Goal: Task Accomplishment & Management: Complete application form

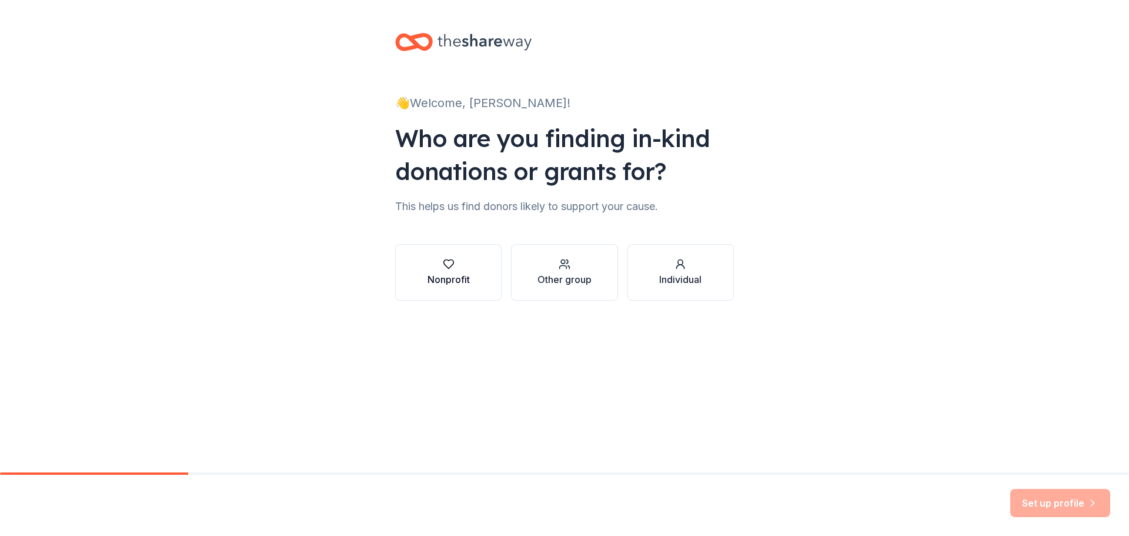
click at [461, 263] on div "button" at bounding box center [449, 264] width 42 height 12
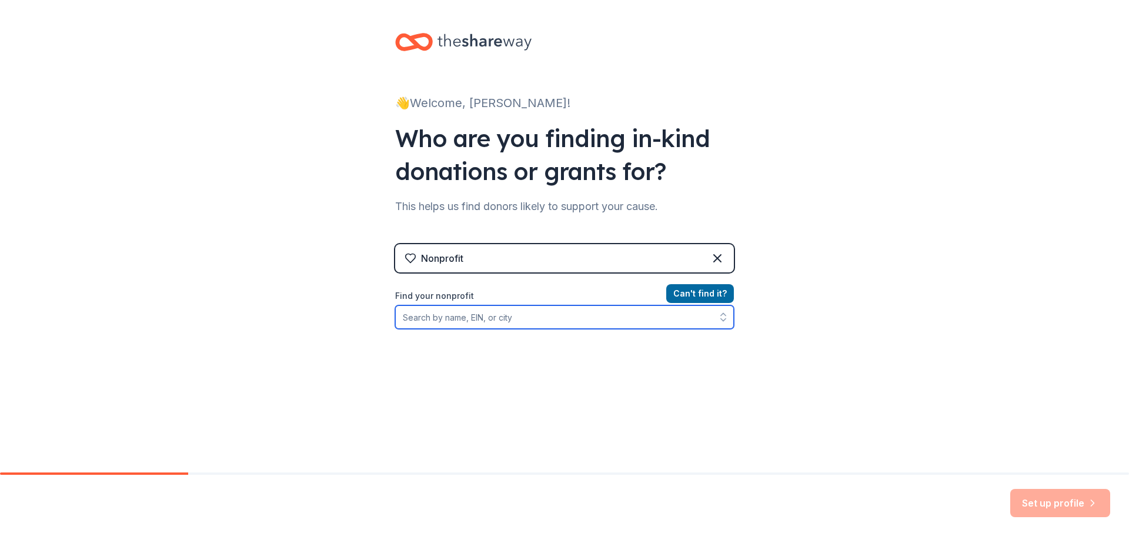
click at [524, 321] on input "Find your nonprofit" at bounding box center [564, 317] width 339 height 24
type input "0"
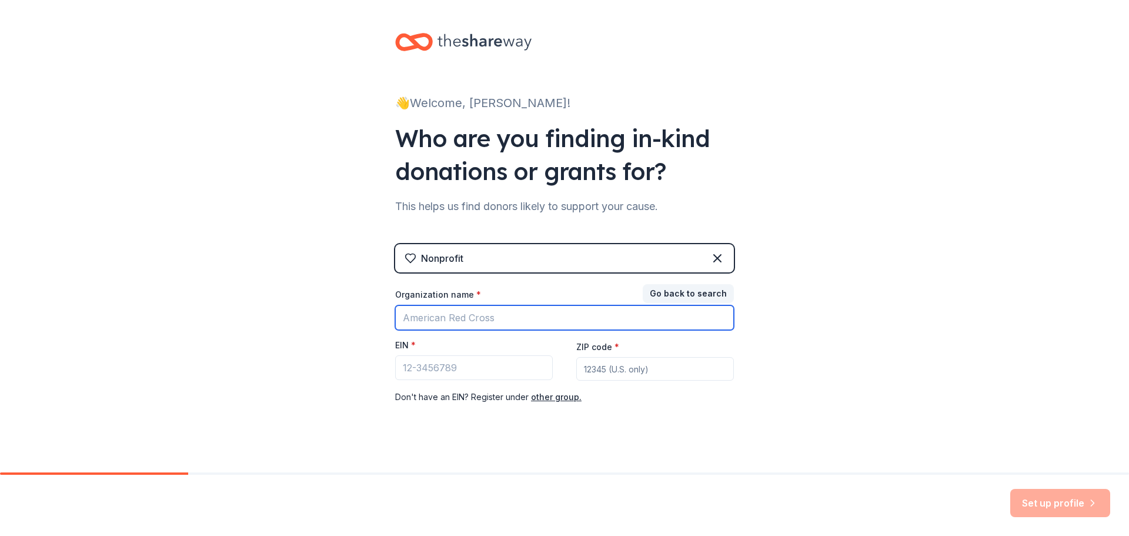
click at [512, 321] on input "Organization name *" at bounding box center [564, 317] width 339 height 25
type input "Extending an Olive Branch Inc"
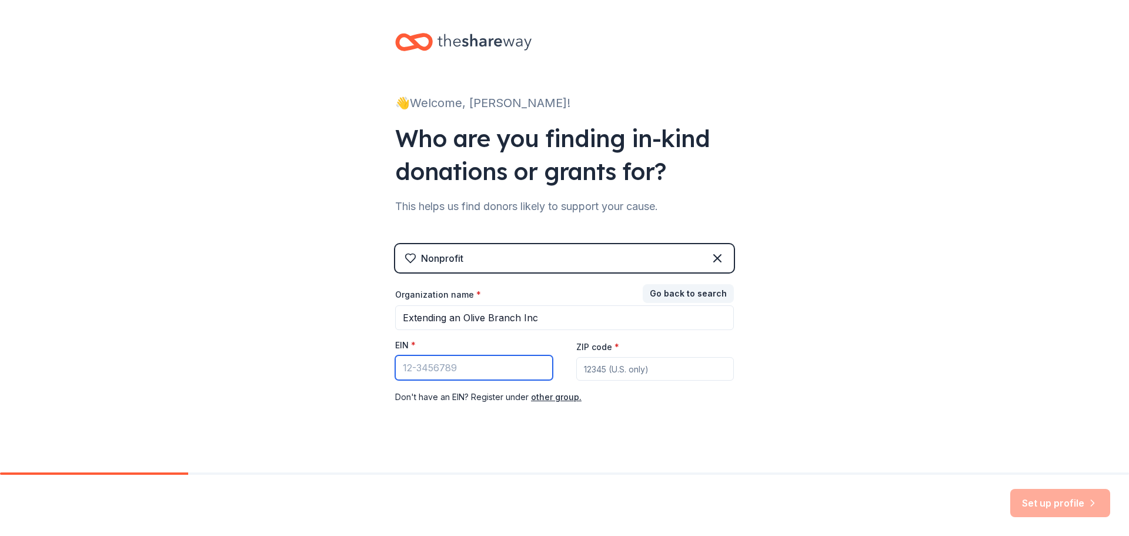
click at [425, 369] on input "EIN *" at bounding box center [474, 367] width 158 height 25
type input "[US_EMPLOYER_IDENTIFICATION_NUMBER]"
click at [589, 362] on input "ZIP code *" at bounding box center [655, 369] width 158 height 24
type input "34759"
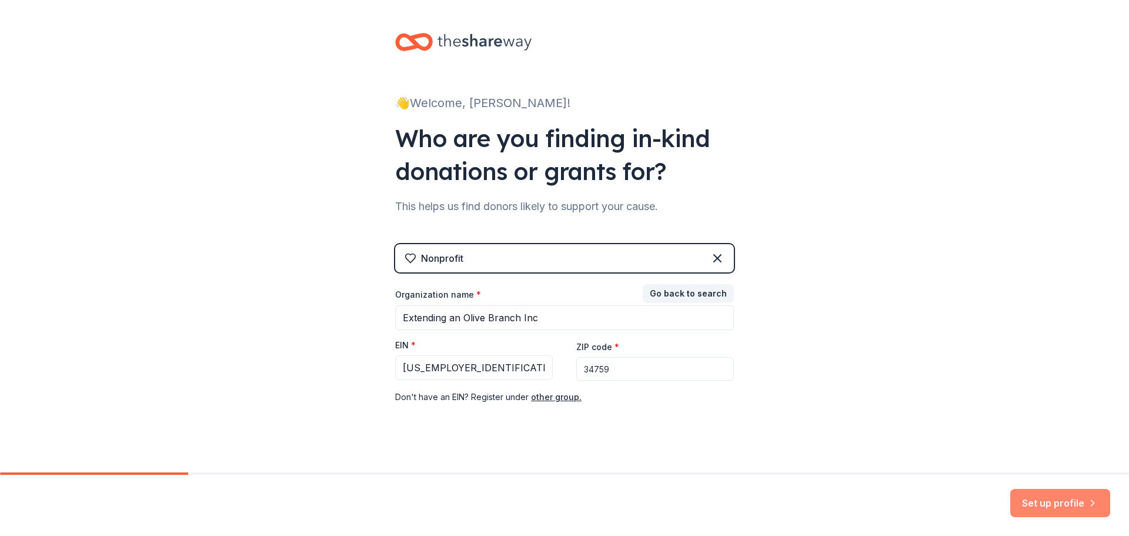
click at [1073, 504] on button "Set up profile" at bounding box center [1060, 503] width 100 height 28
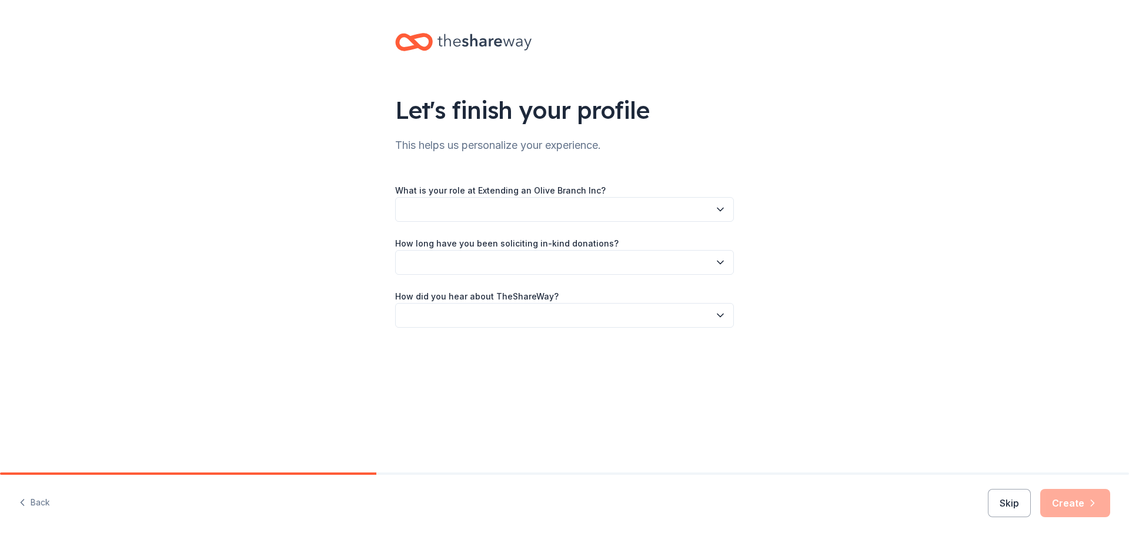
click at [715, 212] on icon "button" at bounding box center [721, 209] width 12 height 12
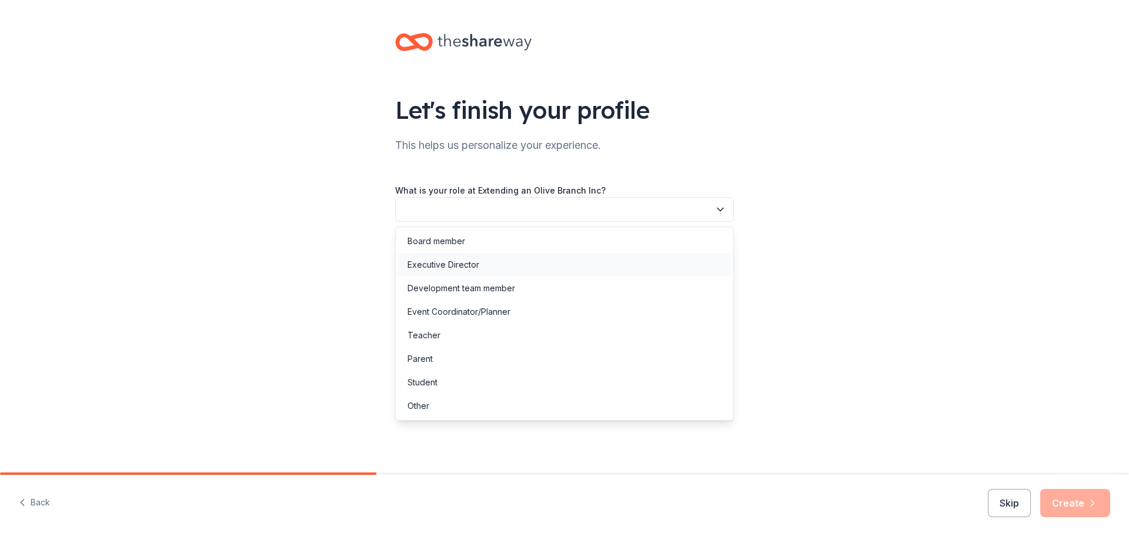
click at [495, 268] on div "Executive Director" at bounding box center [564, 265] width 333 height 24
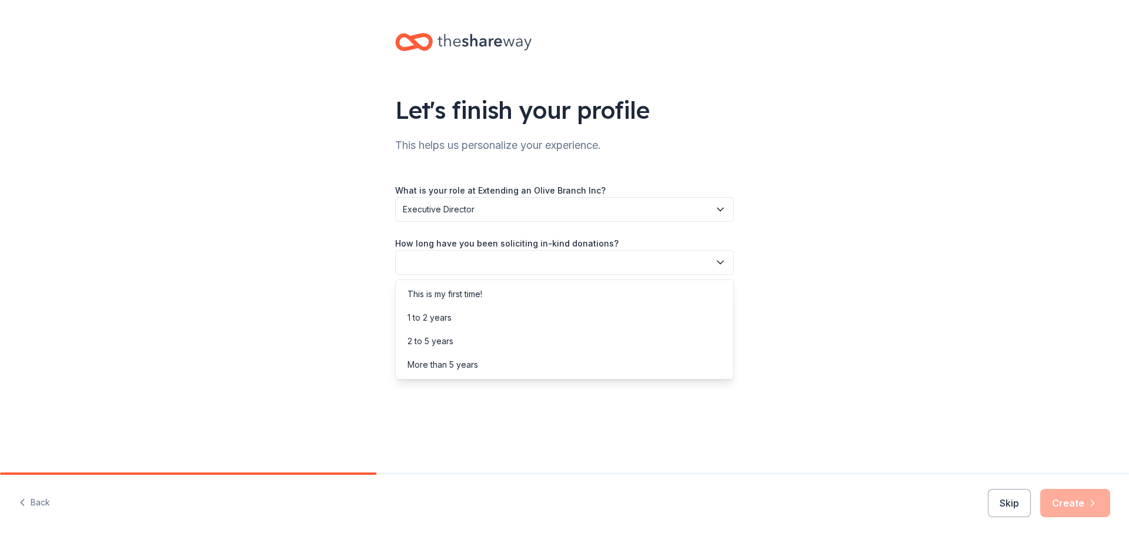
click at [723, 259] on icon "button" at bounding box center [721, 262] width 12 height 12
click at [448, 337] on div "2 to 5 years" at bounding box center [431, 341] width 46 height 14
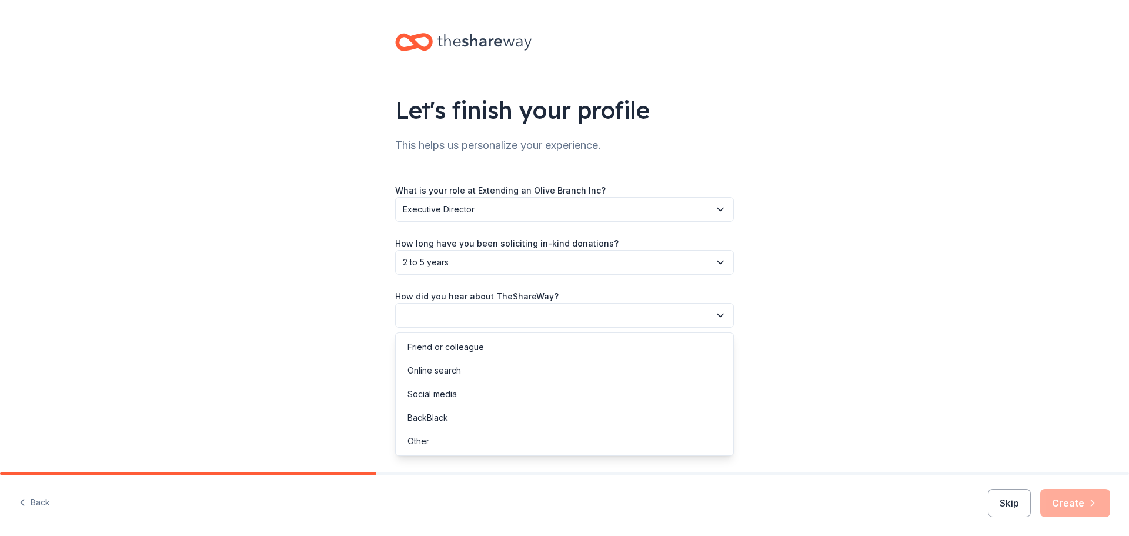
click at [715, 314] on icon "button" at bounding box center [721, 315] width 12 height 12
click at [469, 365] on div "Online search" at bounding box center [564, 371] width 333 height 24
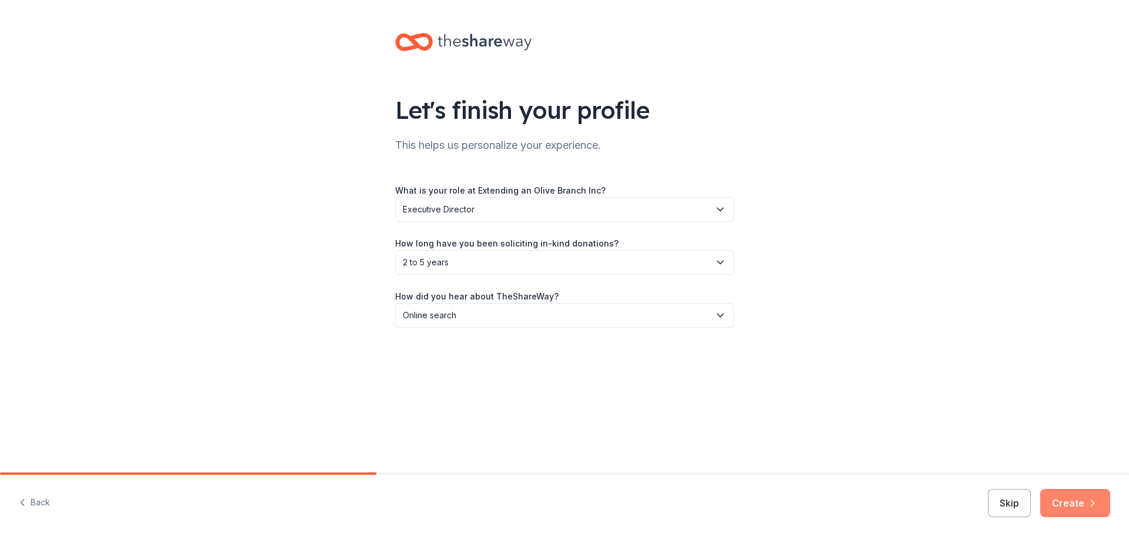
click at [1067, 506] on button "Create" at bounding box center [1075, 503] width 70 height 28
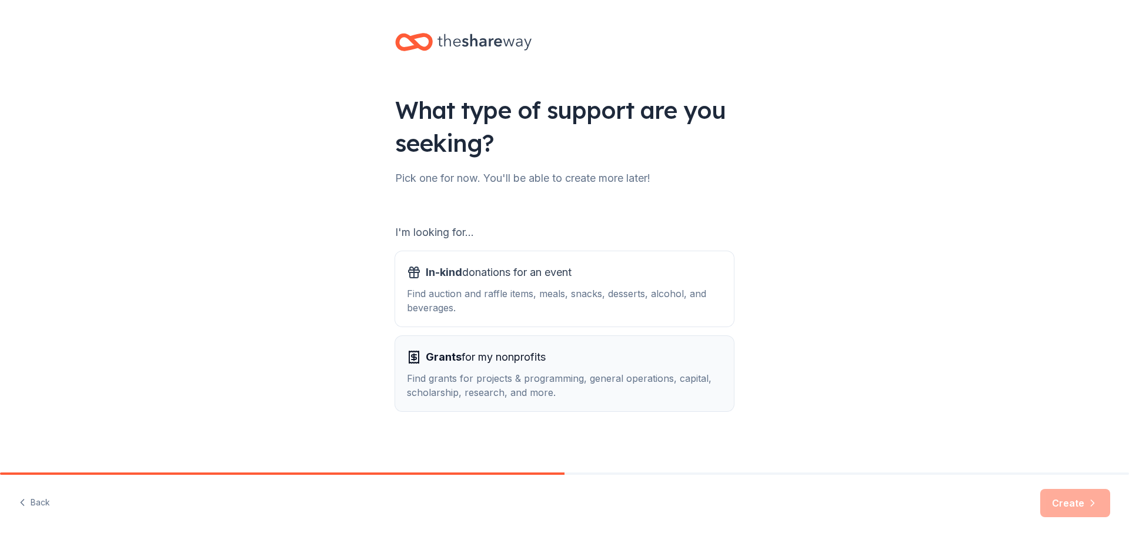
click at [570, 387] on div "Find grants for projects & programming, general operations, capital, scholarshi…" at bounding box center [564, 385] width 315 height 28
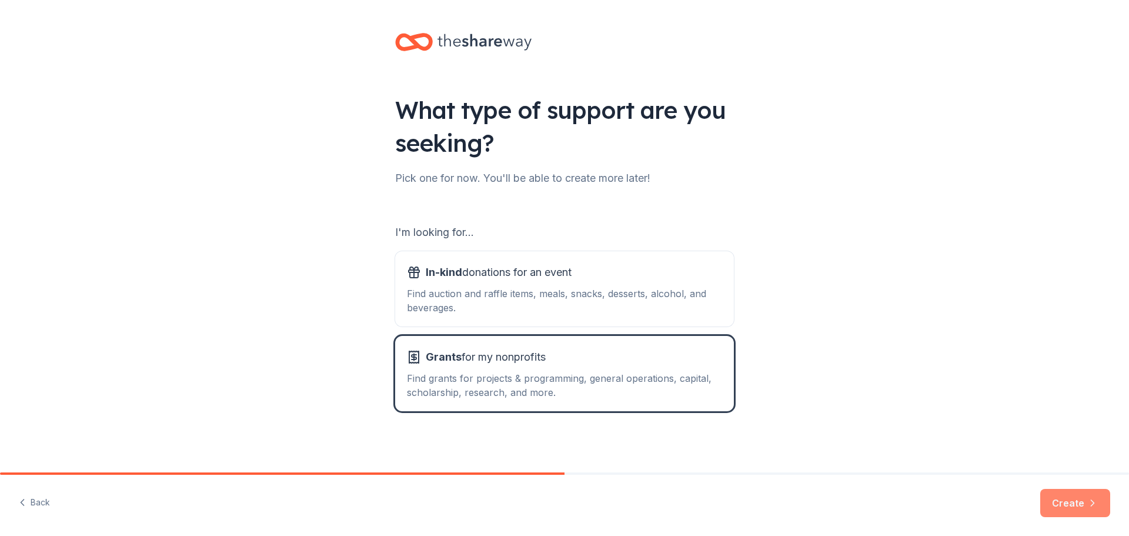
click at [1060, 494] on button "Create" at bounding box center [1075, 503] width 70 height 28
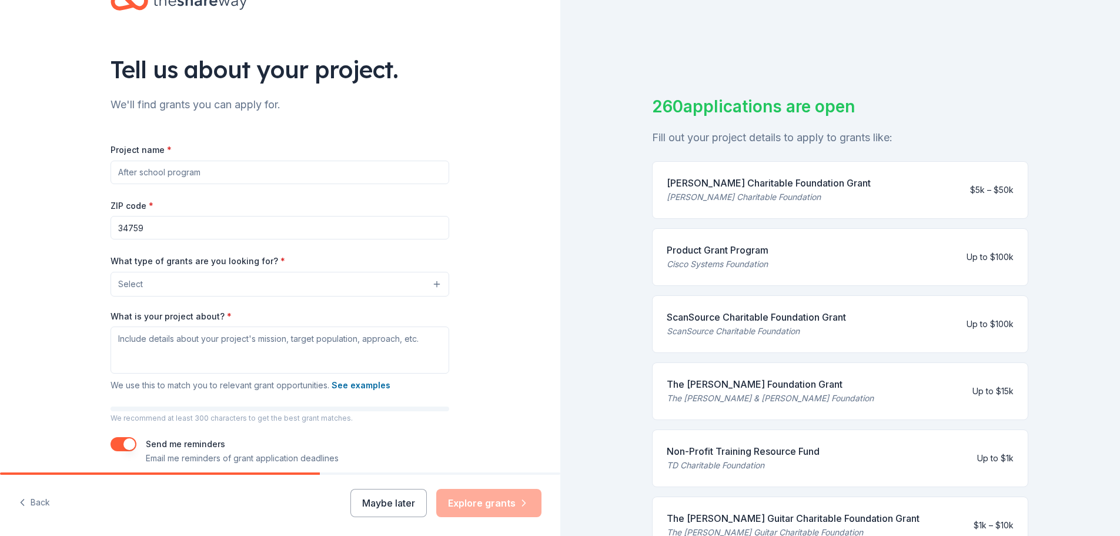
scroll to position [90, 0]
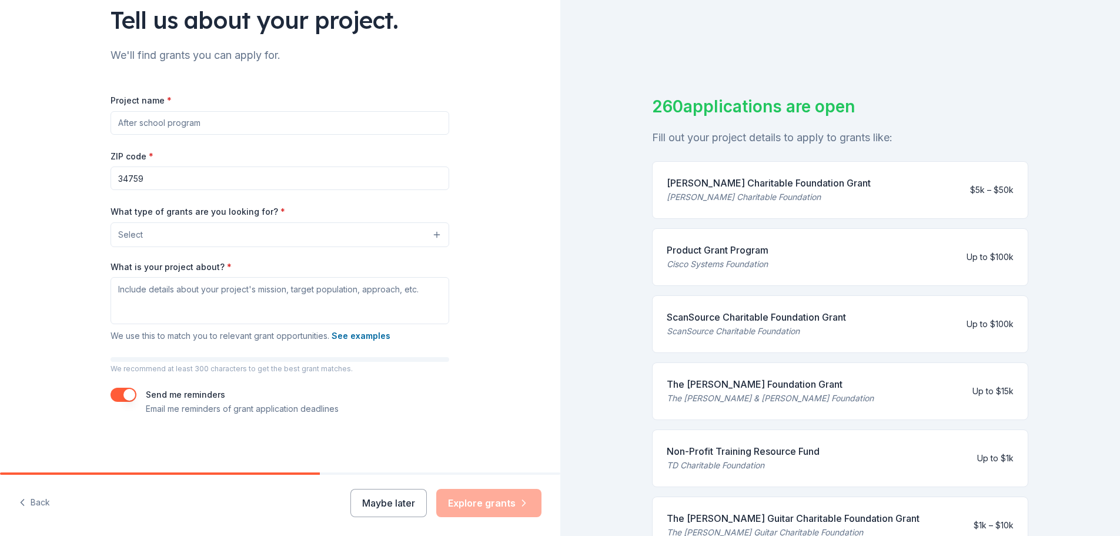
drag, startPoint x: 659, startPoint y: 316, endPoint x: 682, endPoint y: 316, distance: 23.5
click at [682, 316] on div "ScanSource Charitable Foundation Grant ScanSource Charitable Foundation Up to $…" at bounding box center [840, 324] width 376 height 58
click at [682, 316] on div "ScanSource Charitable Foundation Grant" at bounding box center [756, 317] width 179 height 14
drag, startPoint x: 665, startPoint y: 312, endPoint x: 743, endPoint y: 315, distance: 78.3
click at [743, 315] on div "ScanSource Charitable Foundation Grant" at bounding box center [756, 317] width 179 height 14
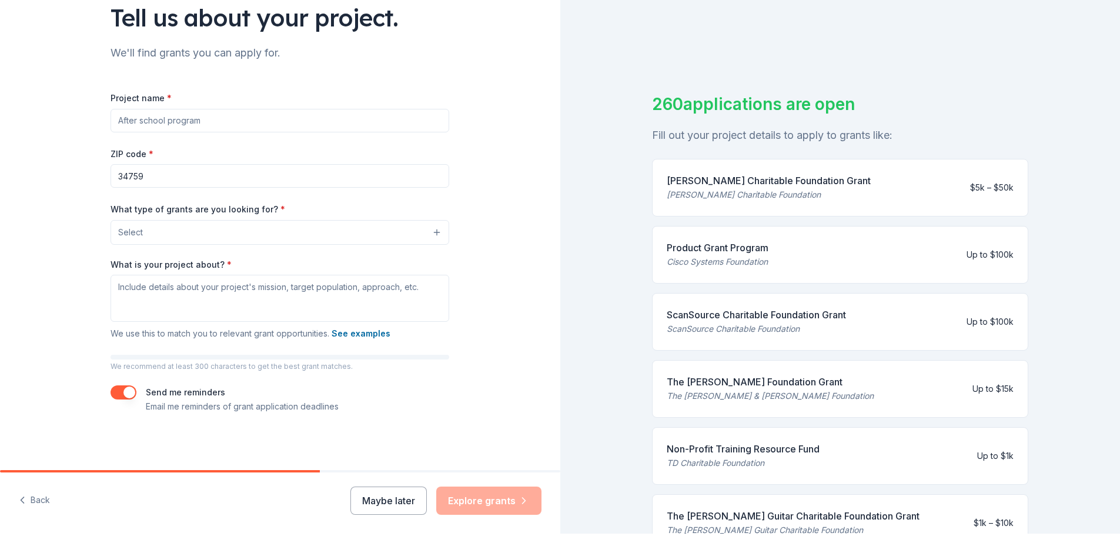
scroll to position [0, 0]
